Goal: Information Seeking & Learning: Learn about a topic

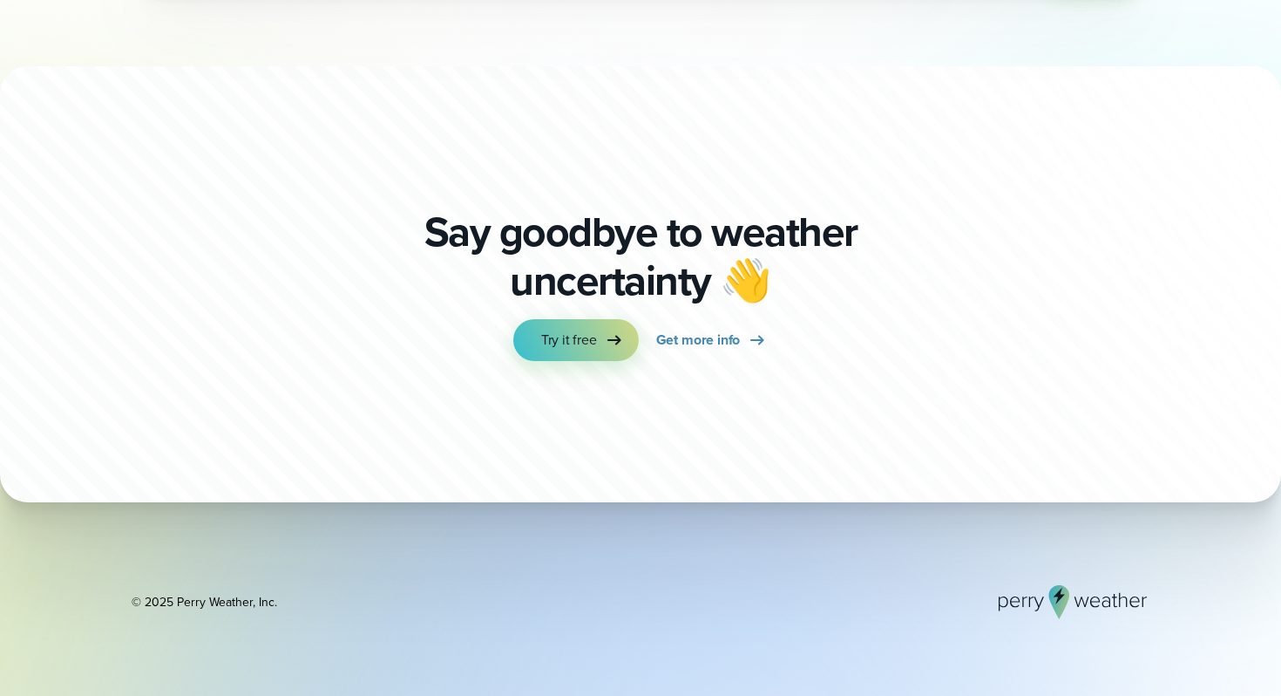
scroll to position [5992, 0]
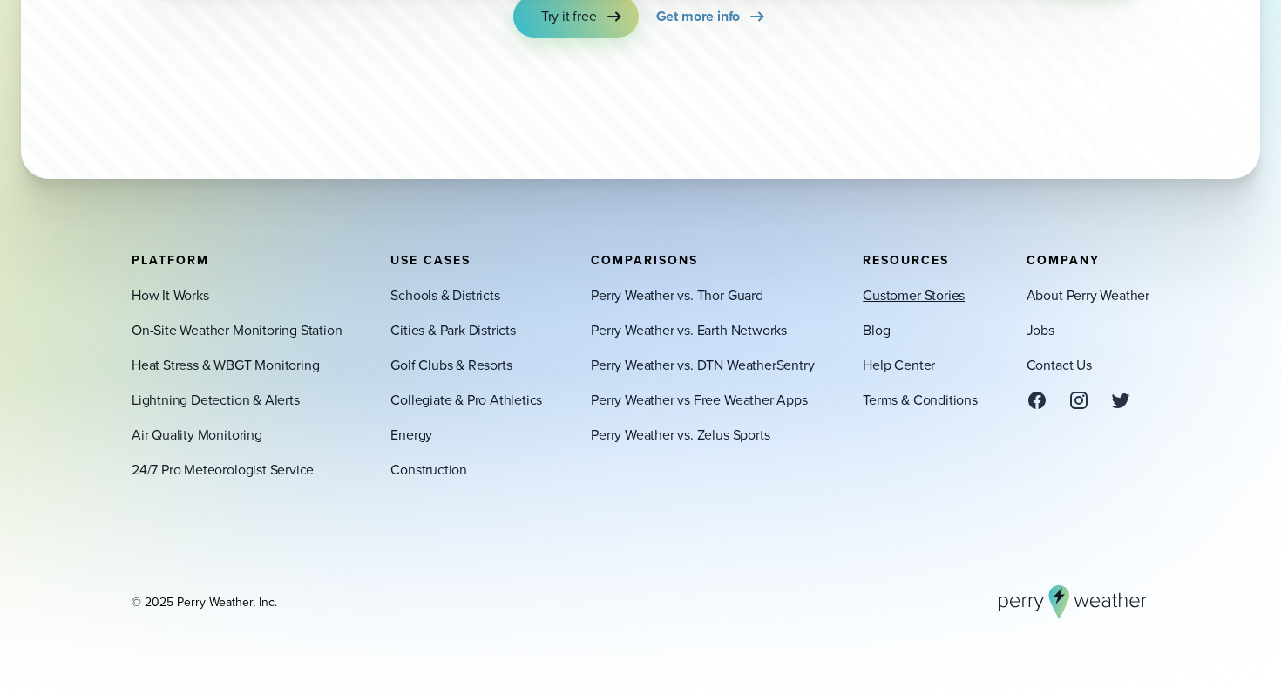
click at [897, 295] on link "Customer Stories" at bounding box center [914, 294] width 102 height 21
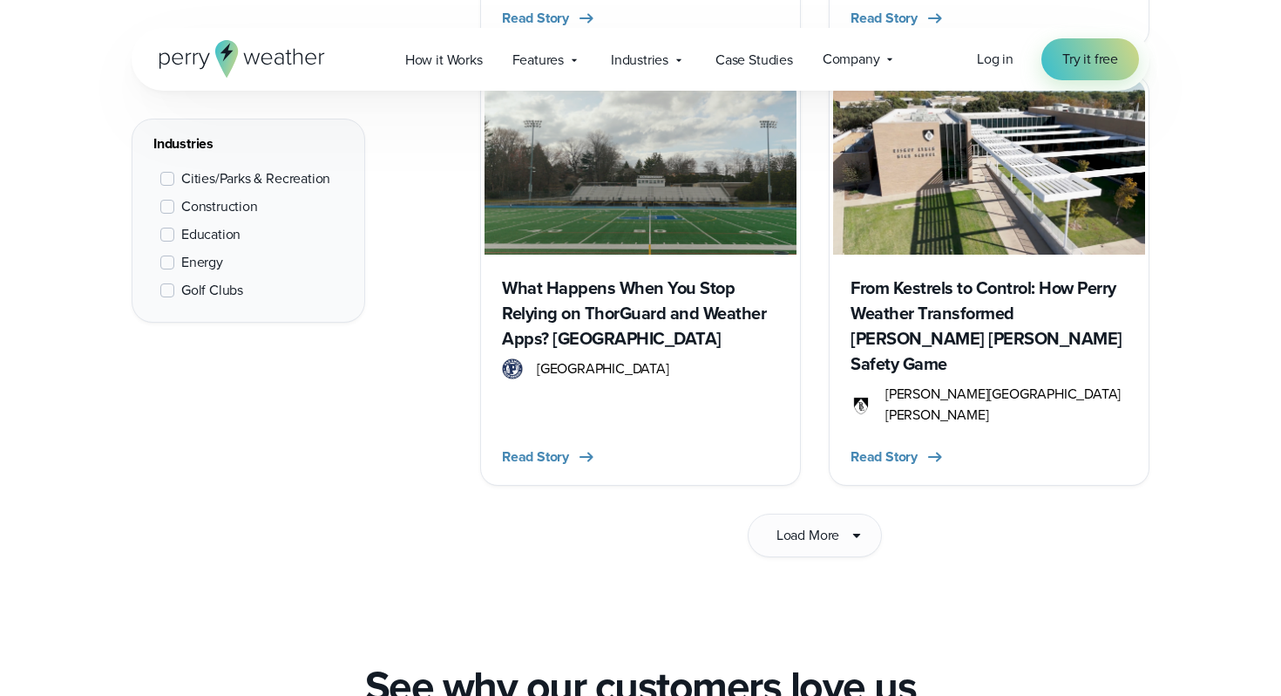
scroll to position [2400, 0]
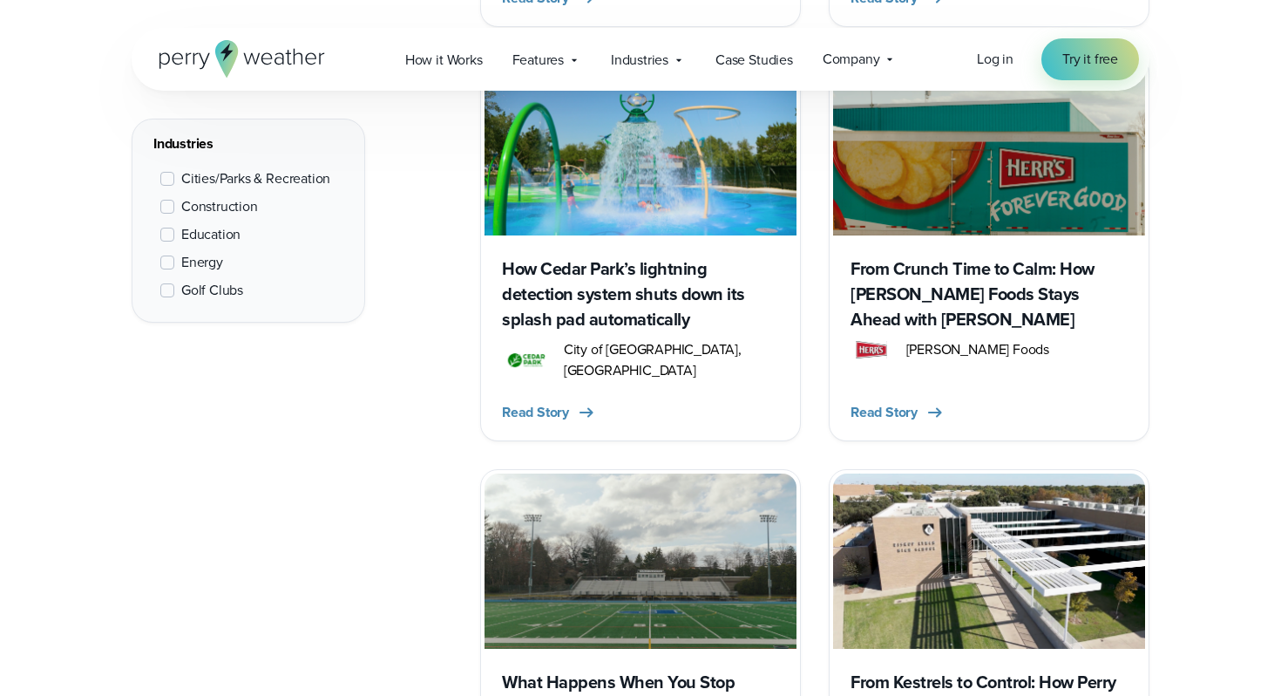
click at [168, 231] on span at bounding box center [167, 234] width 14 height 14
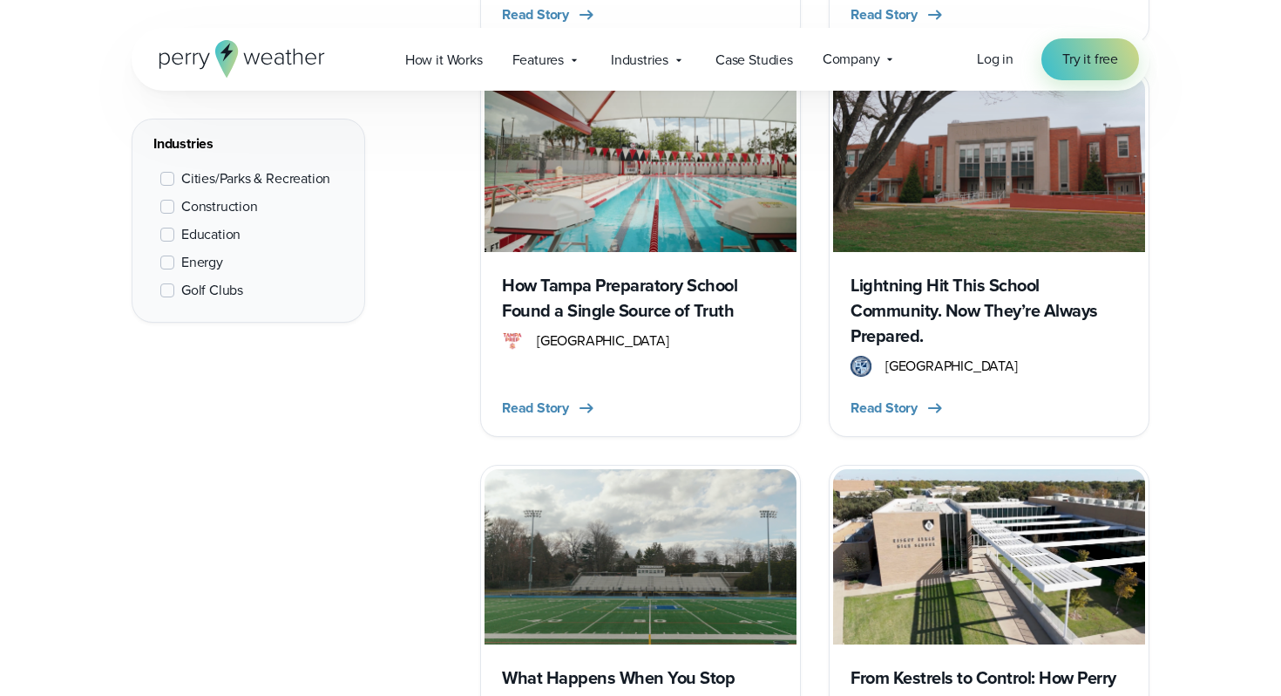
scroll to position [655, 0]
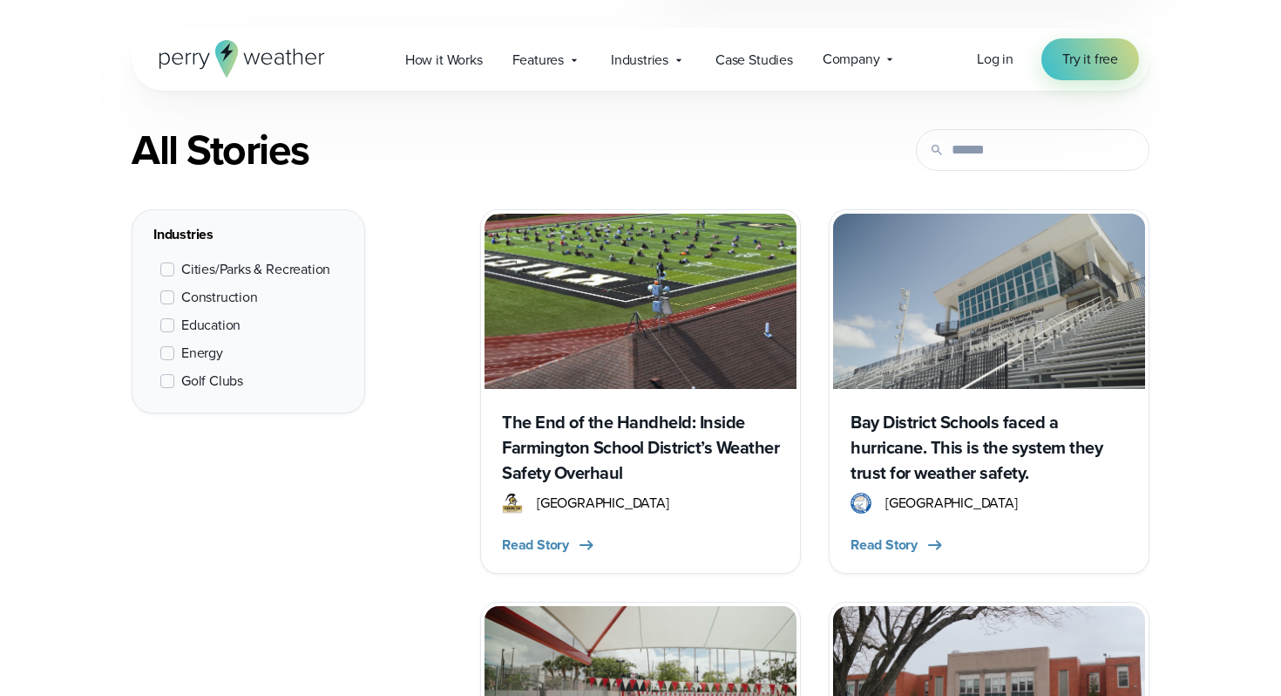
click at [602, 417] on h3 "The End of the Handheld: Inside Farmington School District’s Weather Safety Ove…" at bounding box center [640, 448] width 277 height 76
